Goal: Information Seeking & Learning: Learn about a topic

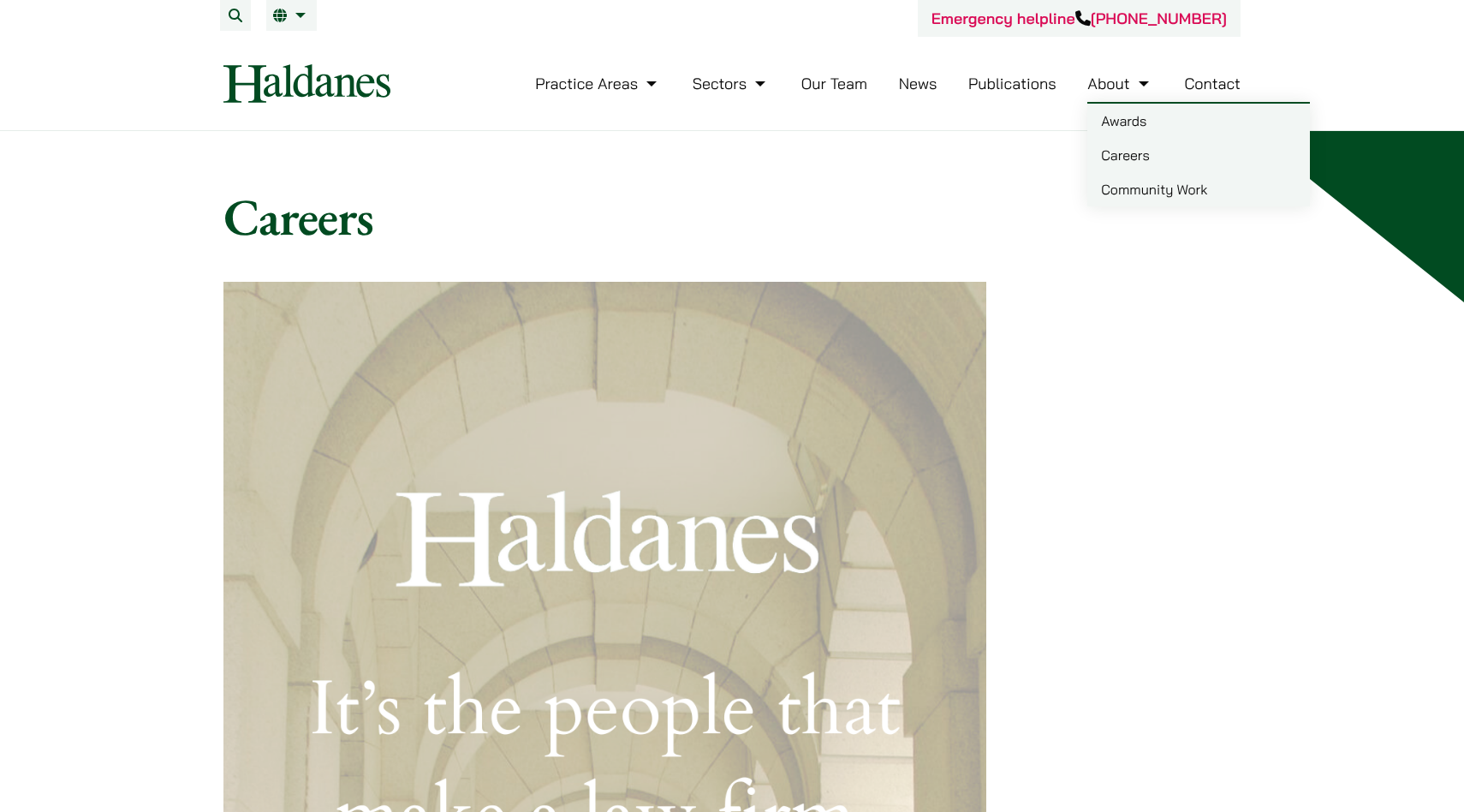
click at [1128, 157] on link "Careers" at bounding box center [1198, 154] width 222 height 34
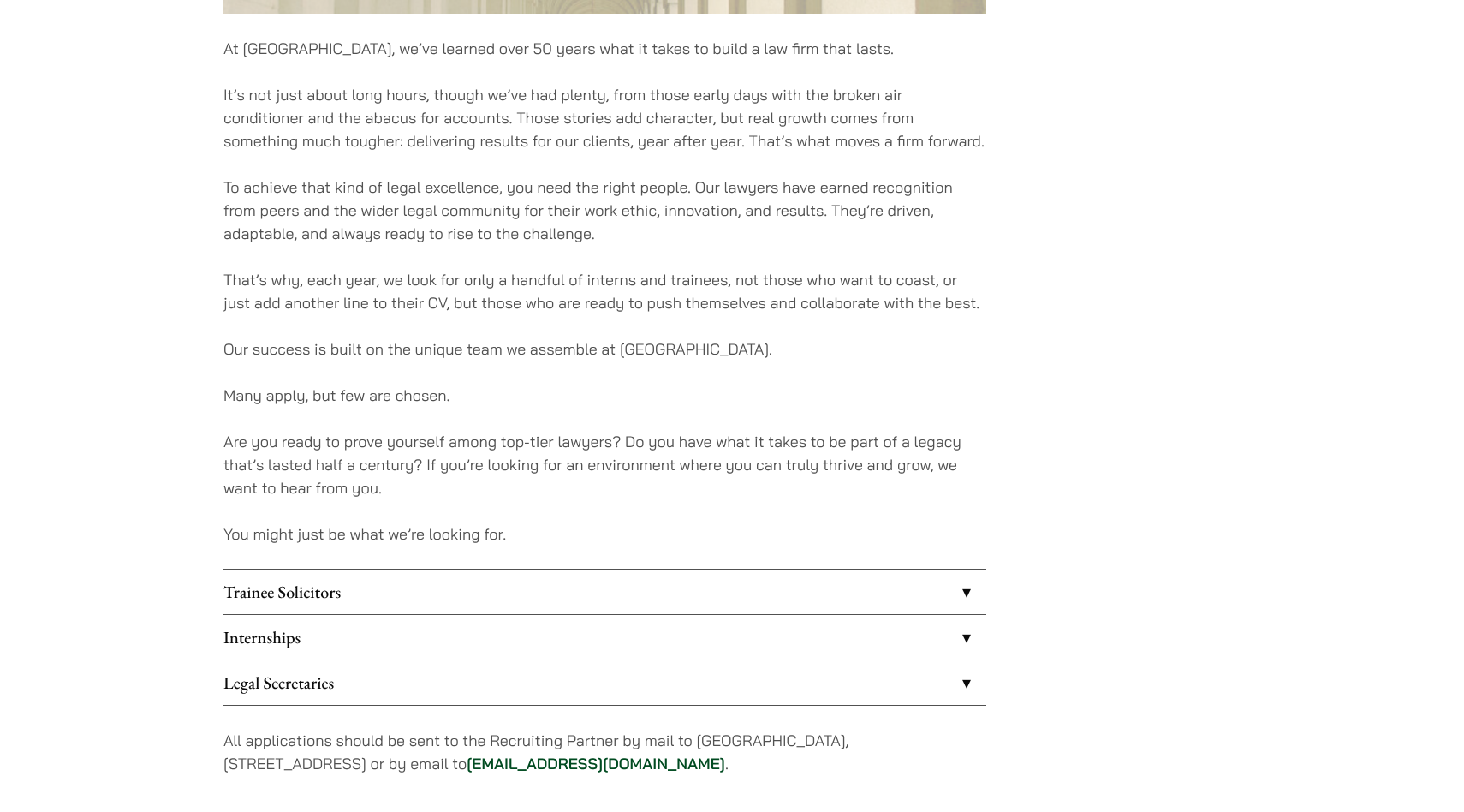
scroll to position [1074, 0]
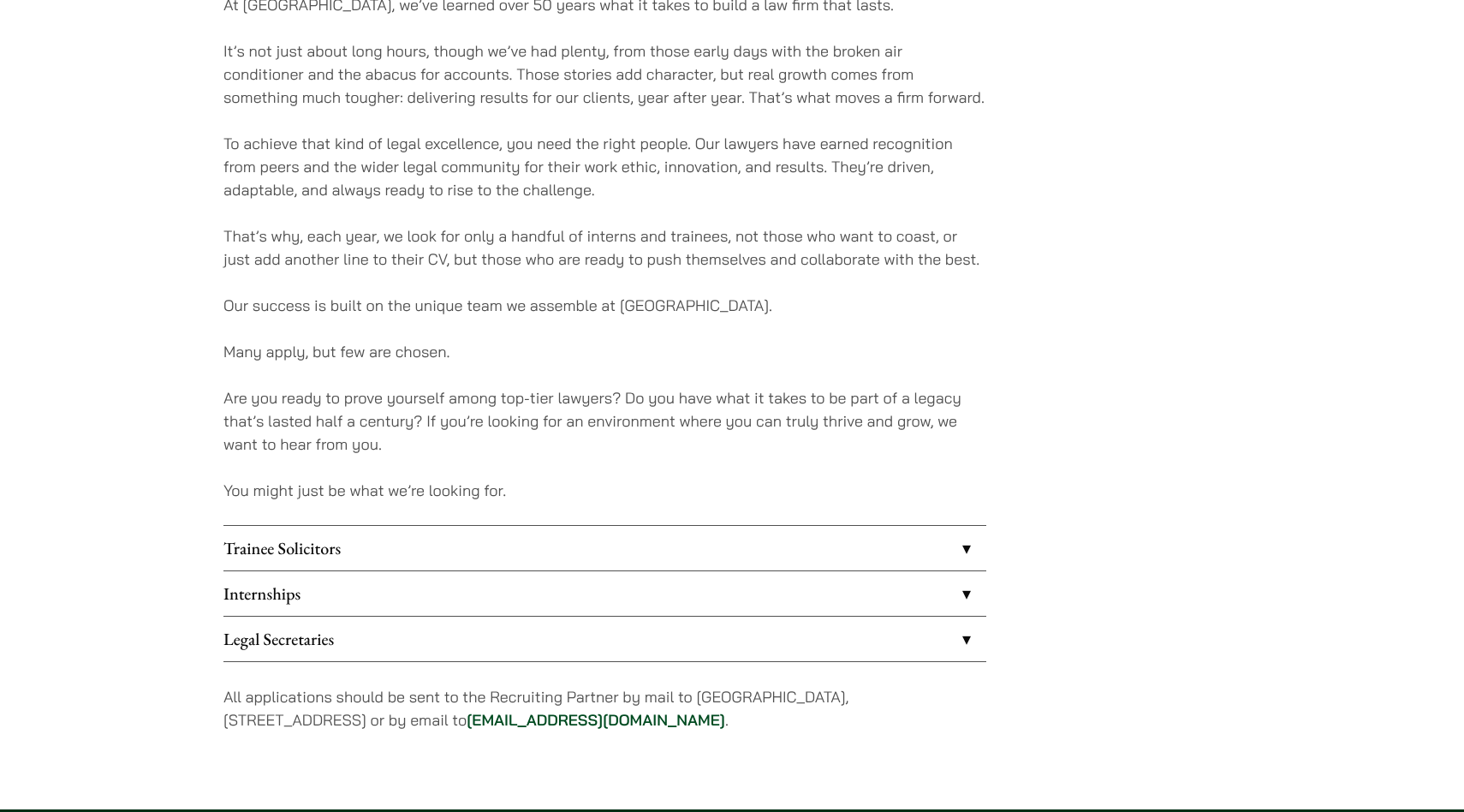
click at [865, 581] on link "Internships" at bounding box center [605, 593] width 763 height 45
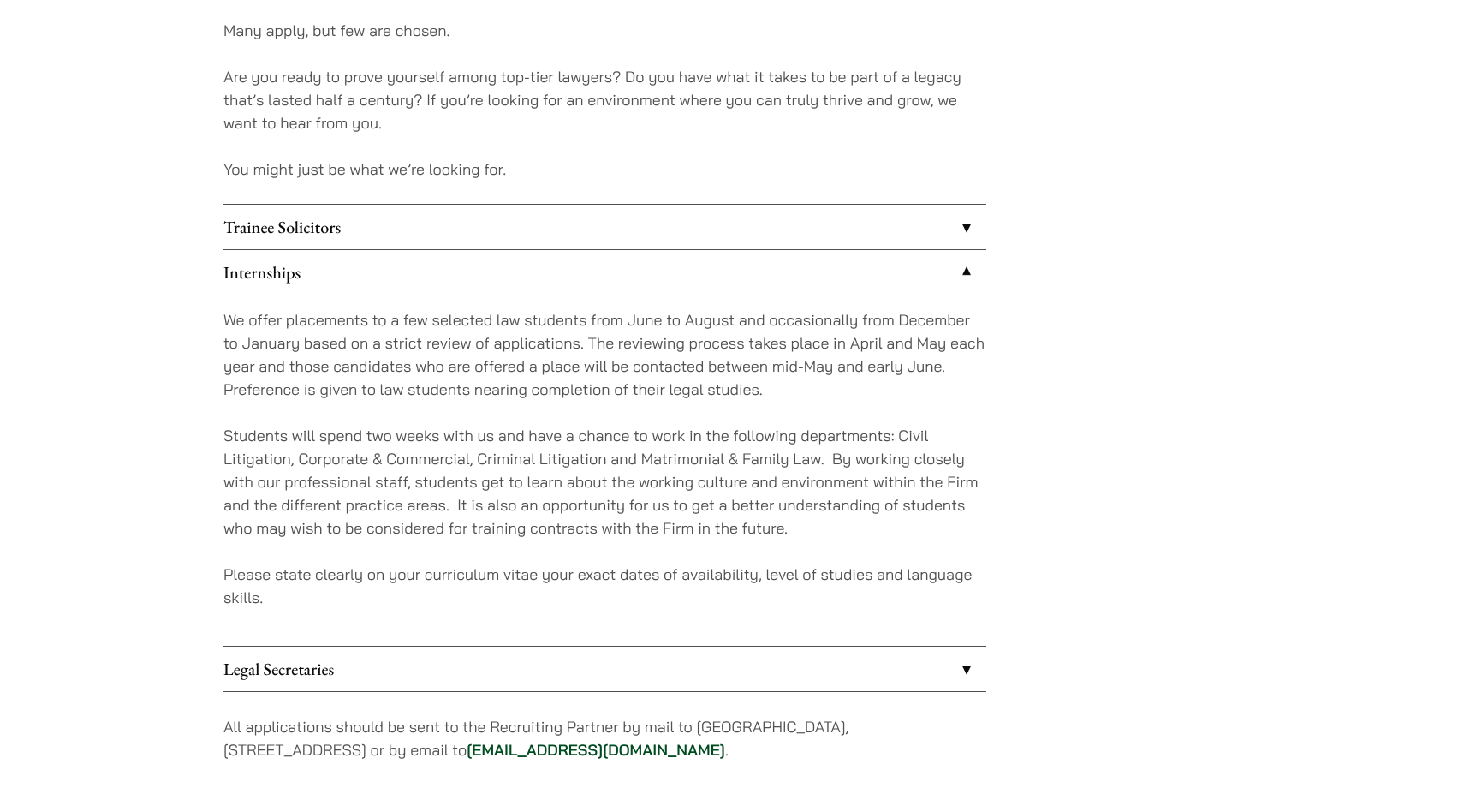
scroll to position [1397, 0]
click at [897, 243] on link "Trainee Solicitors" at bounding box center [605, 225] width 763 height 45
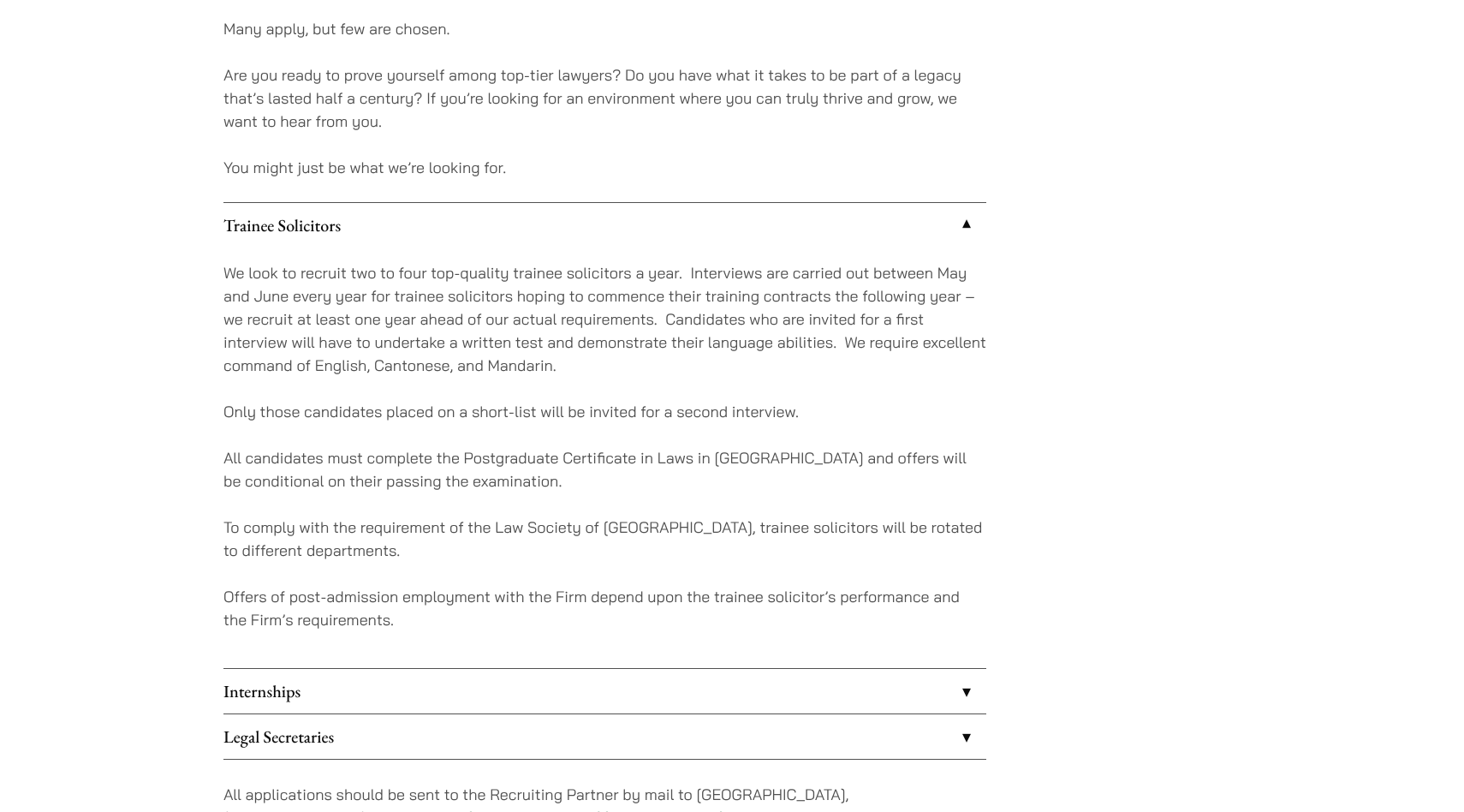
click at [897, 243] on link "Trainee Solicitors" at bounding box center [605, 225] width 763 height 45
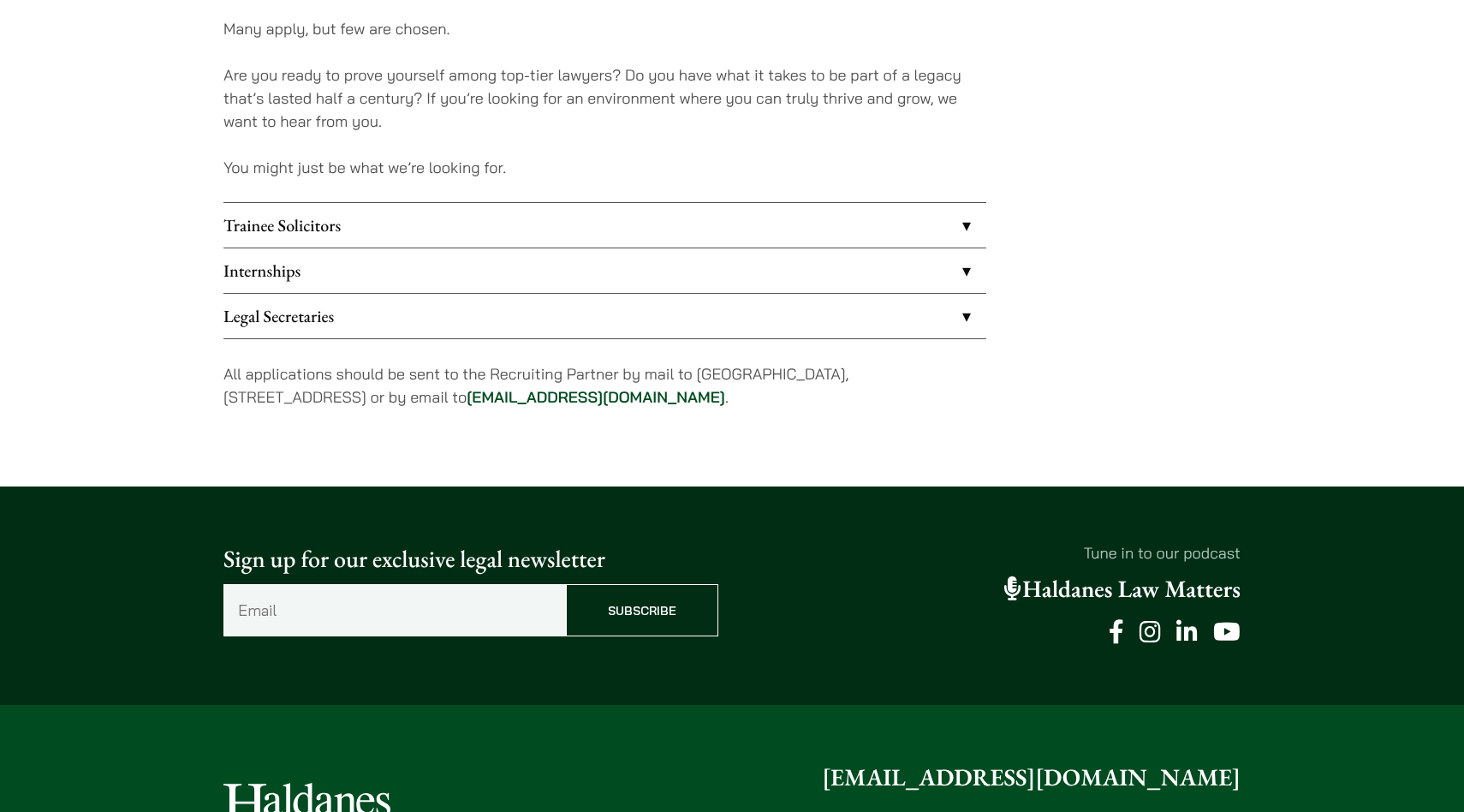
click at [879, 271] on link "Internships" at bounding box center [605, 270] width 763 height 45
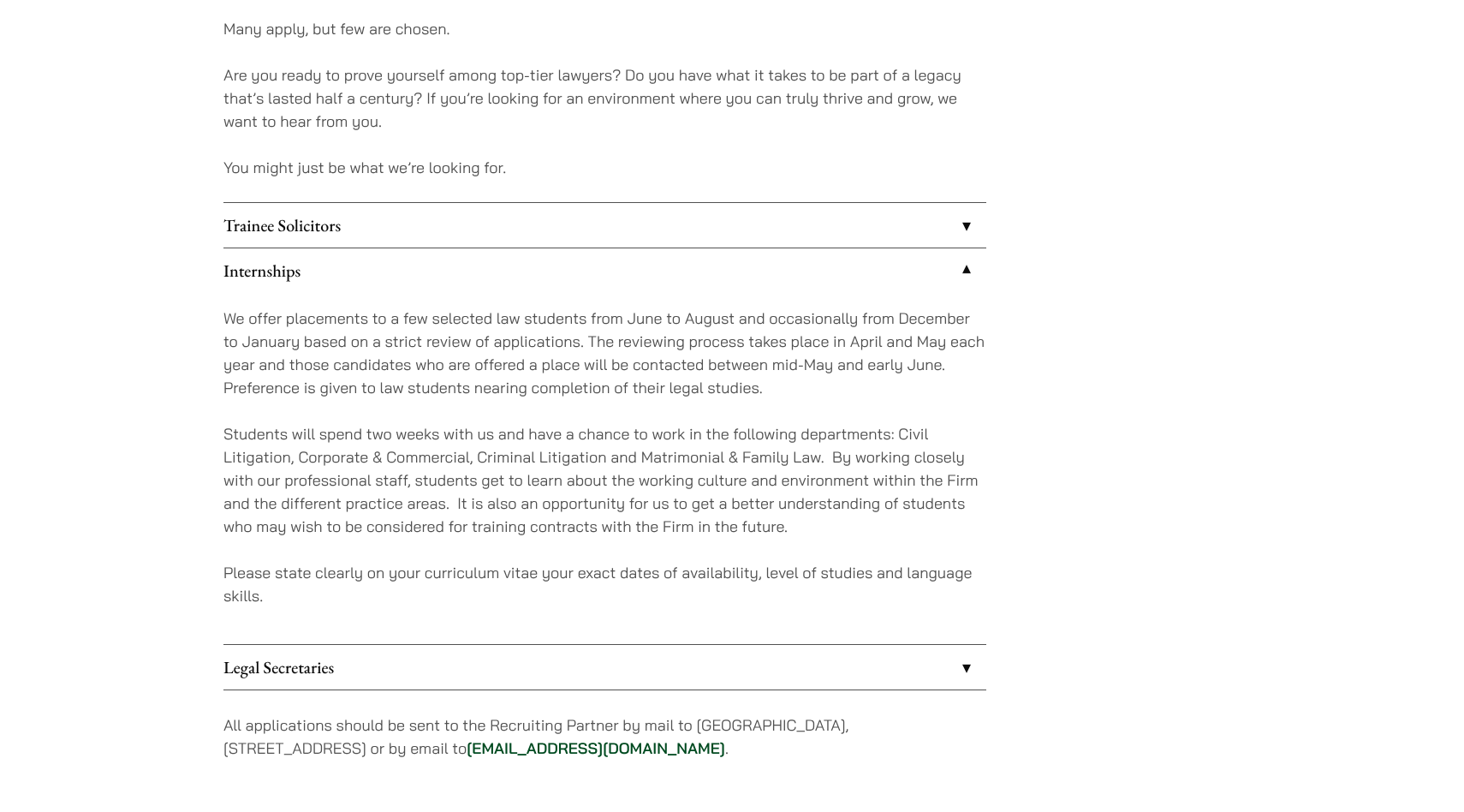
click at [892, 216] on link "Trainee Solicitors" at bounding box center [605, 225] width 763 height 45
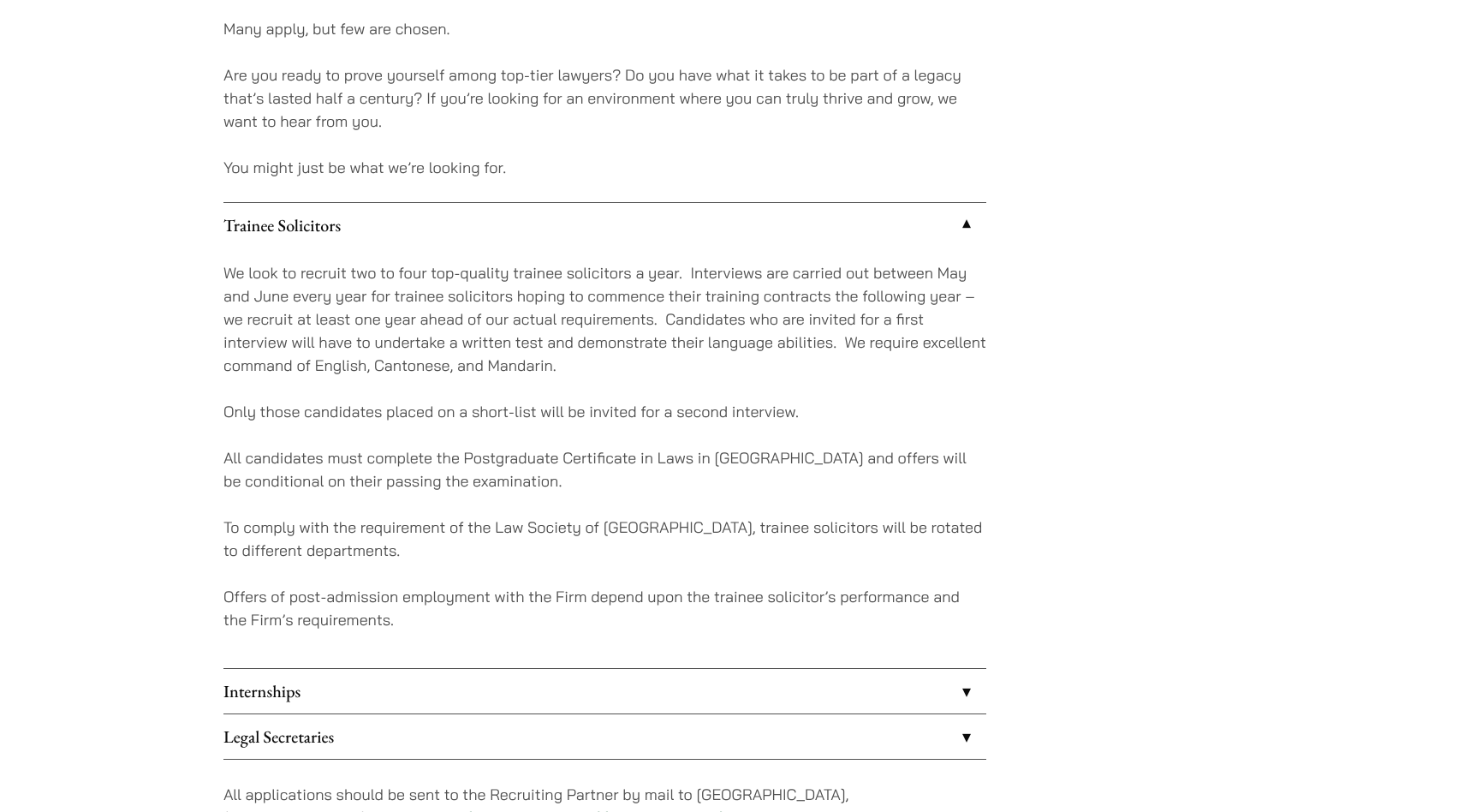
click at [892, 216] on link "Trainee Solicitors" at bounding box center [605, 225] width 763 height 45
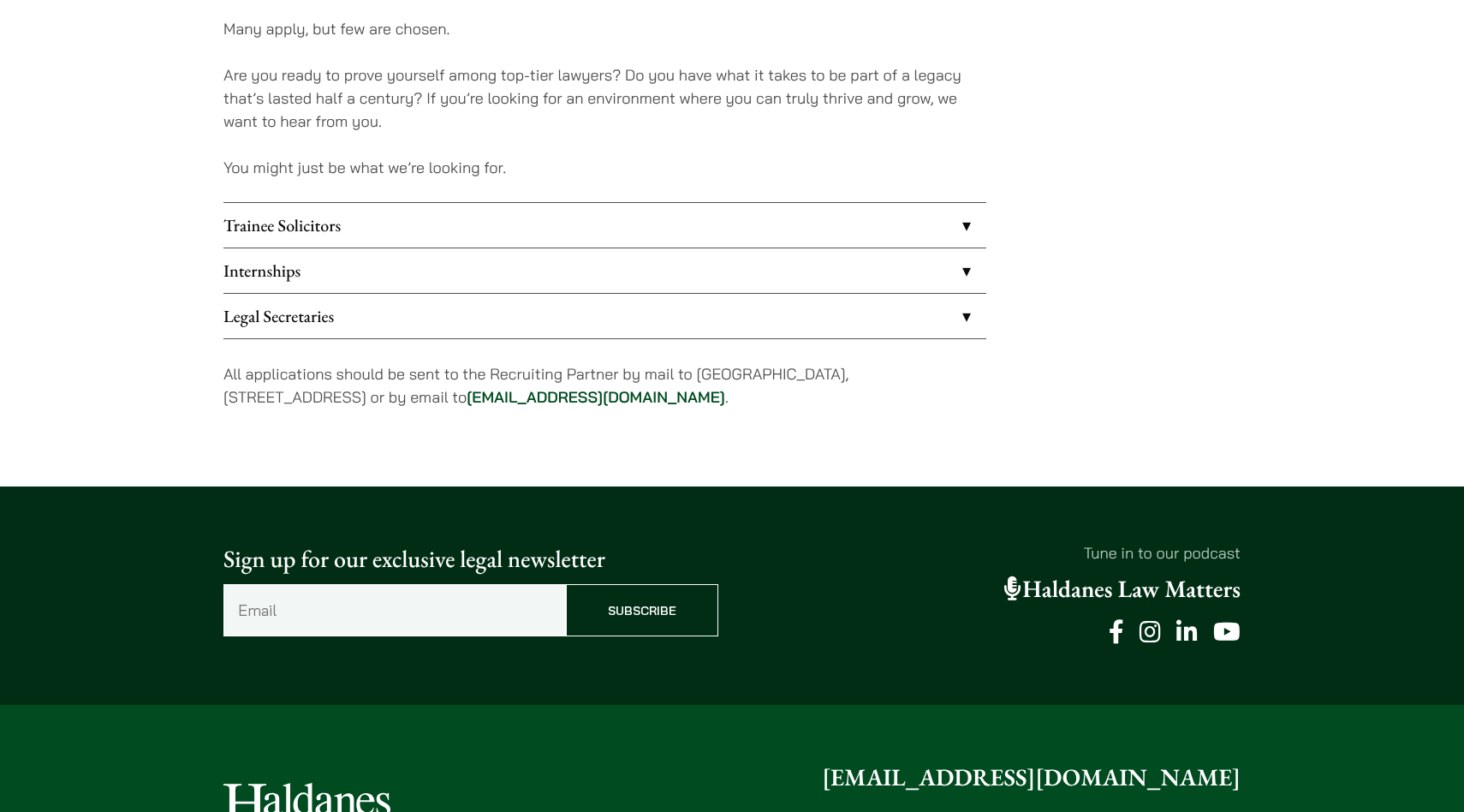
click at [860, 268] on link "Internships" at bounding box center [605, 270] width 763 height 45
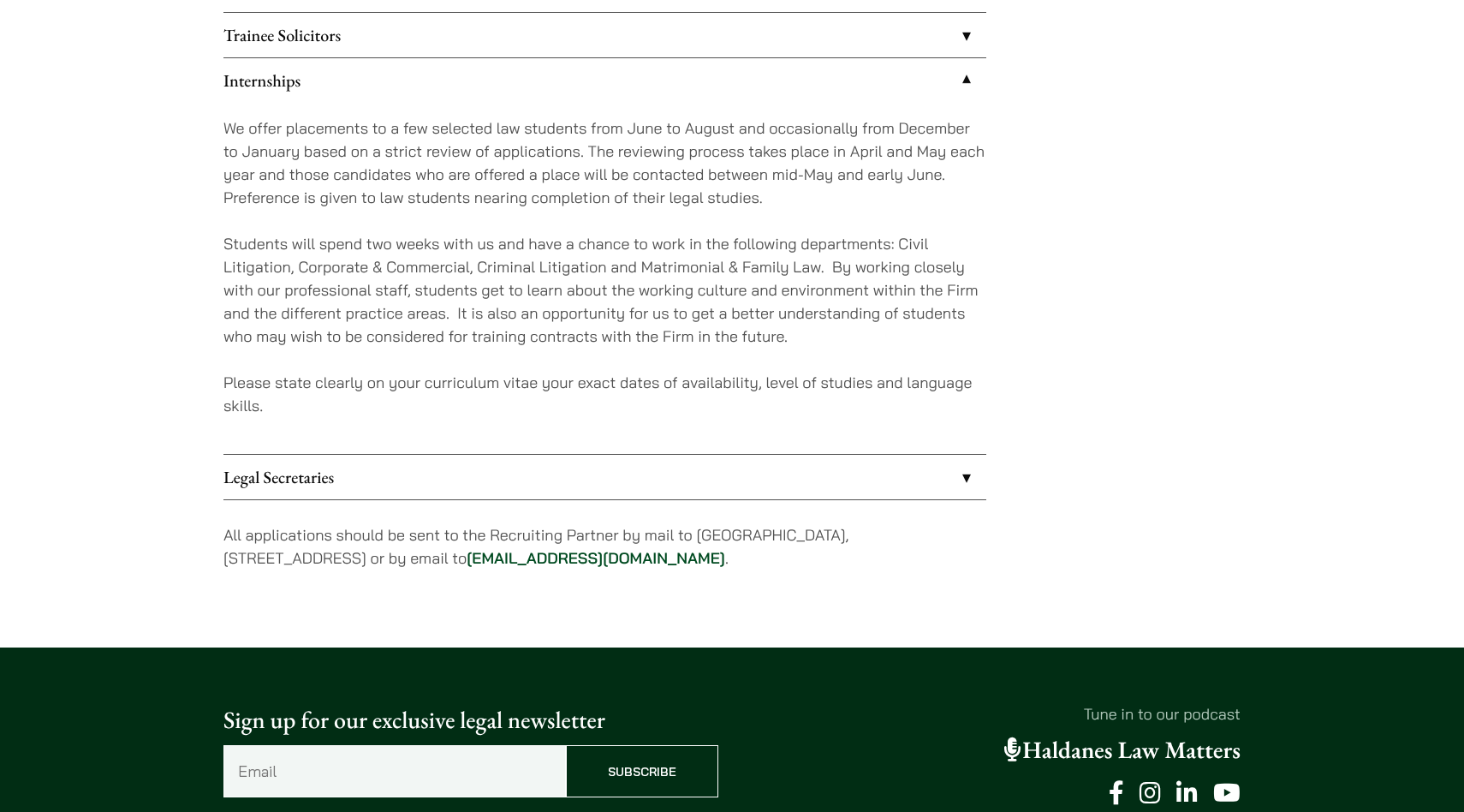
scroll to position [1599, 0]
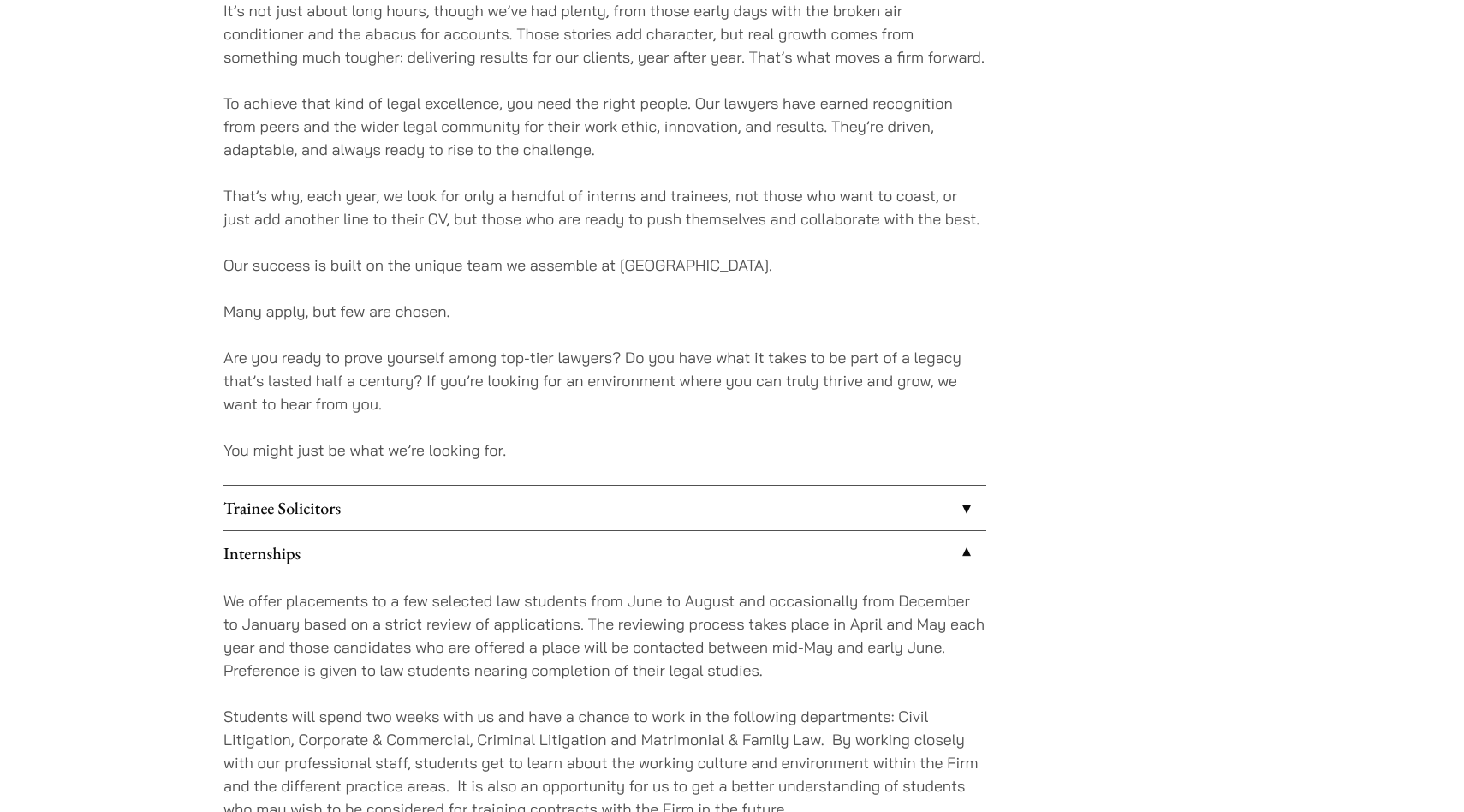
scroll to position [1088, 0]
